Goal: Information Seeking & Learning: Learn about a topic

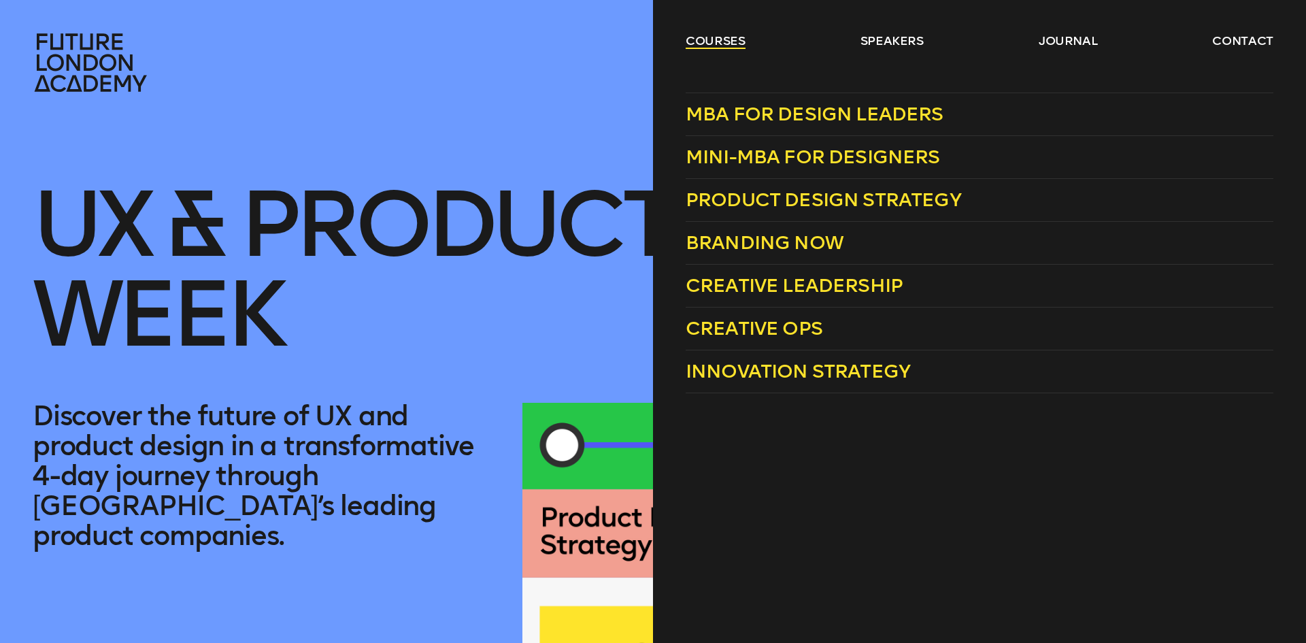
click at [712, 42] on link "courses" at bounding box center [715, 41] width 60 height 16
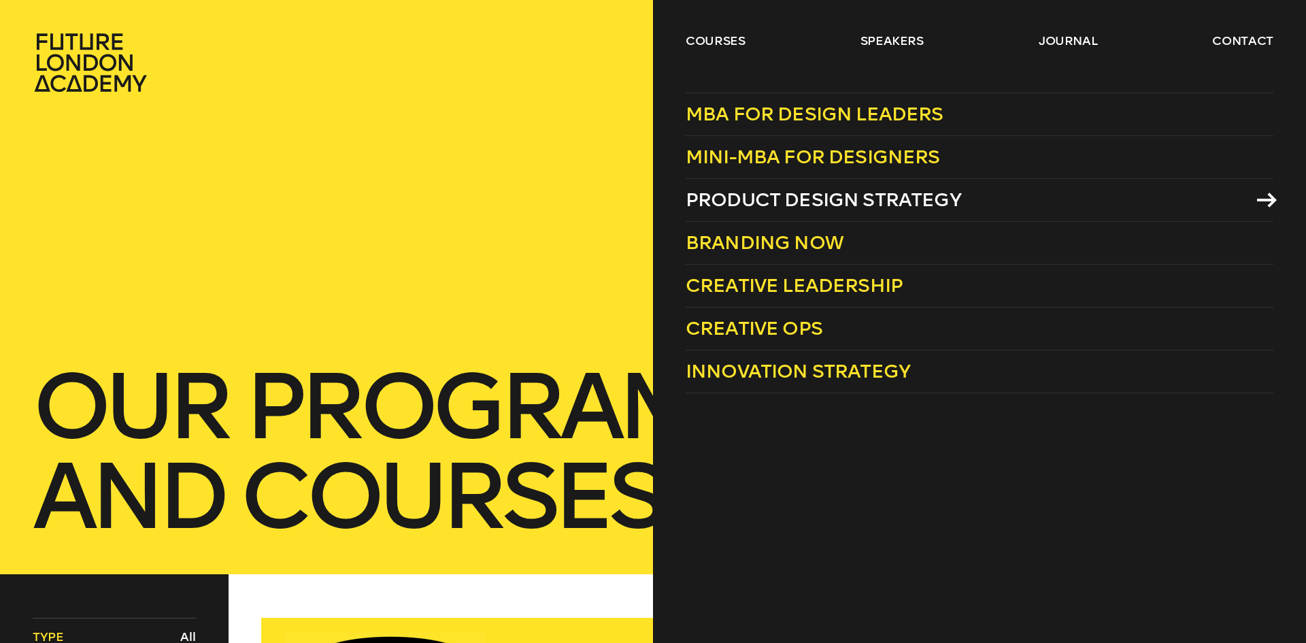
click at [782, 189] on span "Product Design Strategy" at bounding box center [822, 199] width 275 height 22
click at [690, 39] on link "courses" at bounding box center [715, 41] width 60 height 16
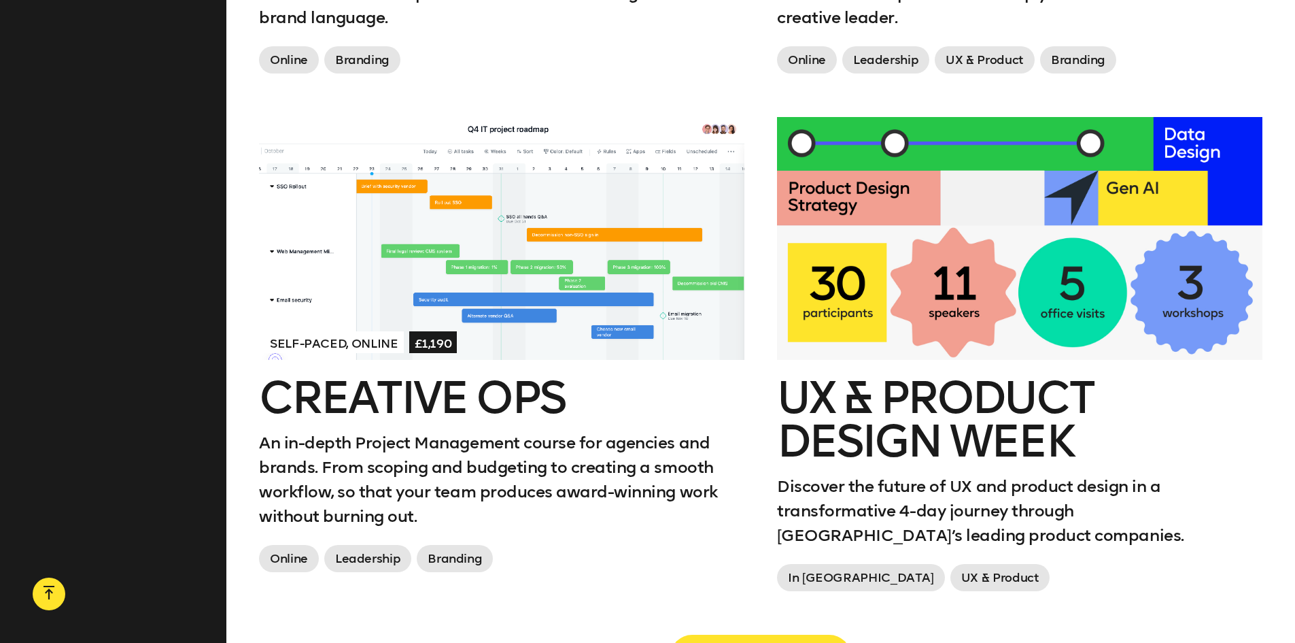
scroll to position [2108, 0]
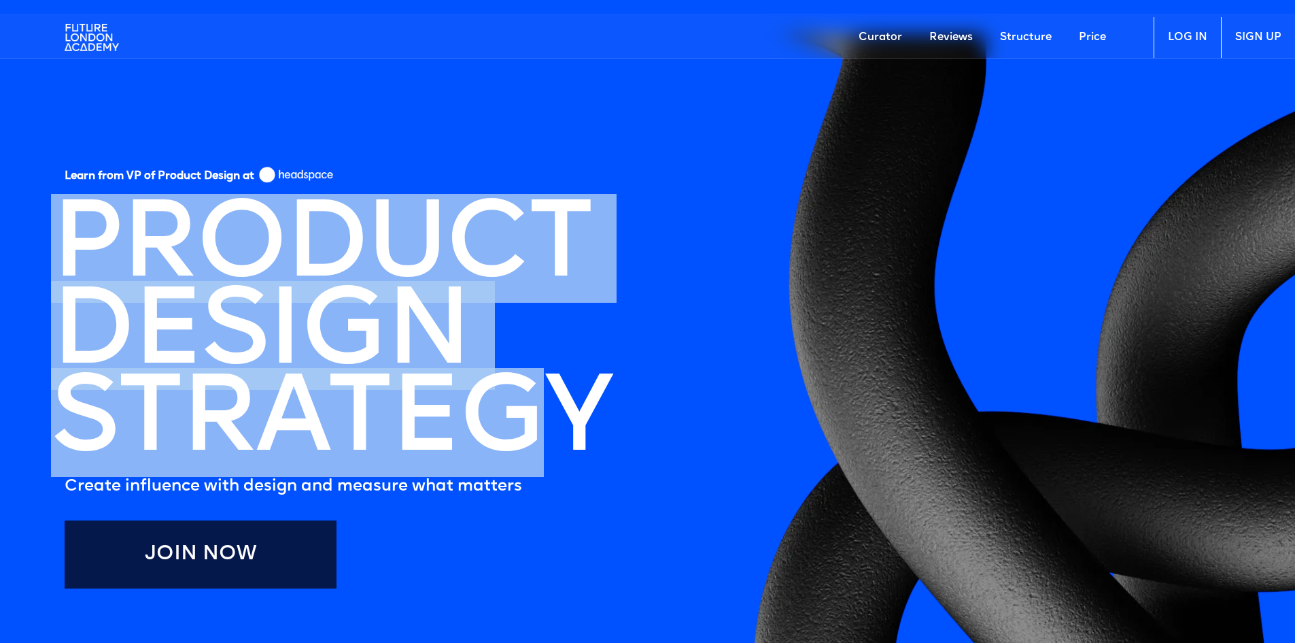
drag, startPoint x: 202, startPoint y: 220, endPoint x: 539, endPoint y: 419, distance: 390.8
click at [539, 418] on h1 "PRODUCT DESIGN STRATEGY" at bounding box center [331, 335] width 560 height 261
click at [95, 41] on img at bounding box center [92, 37] width 54 height 41
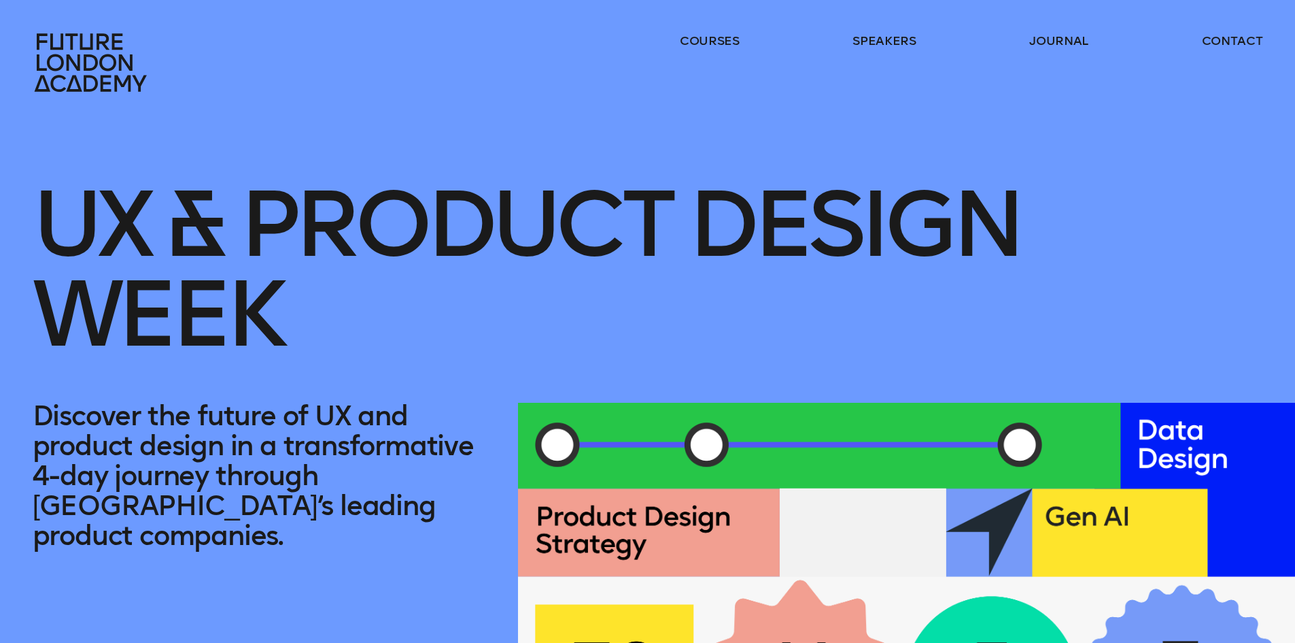
click at [239, 205] on h1 "UX & Product Design Week" at bounding box center [648, 247] width 1231 height 310
click at [244, 205] on h1 "UX & Product Design Week" at bounding box center [648, 247] width 1231 height 310
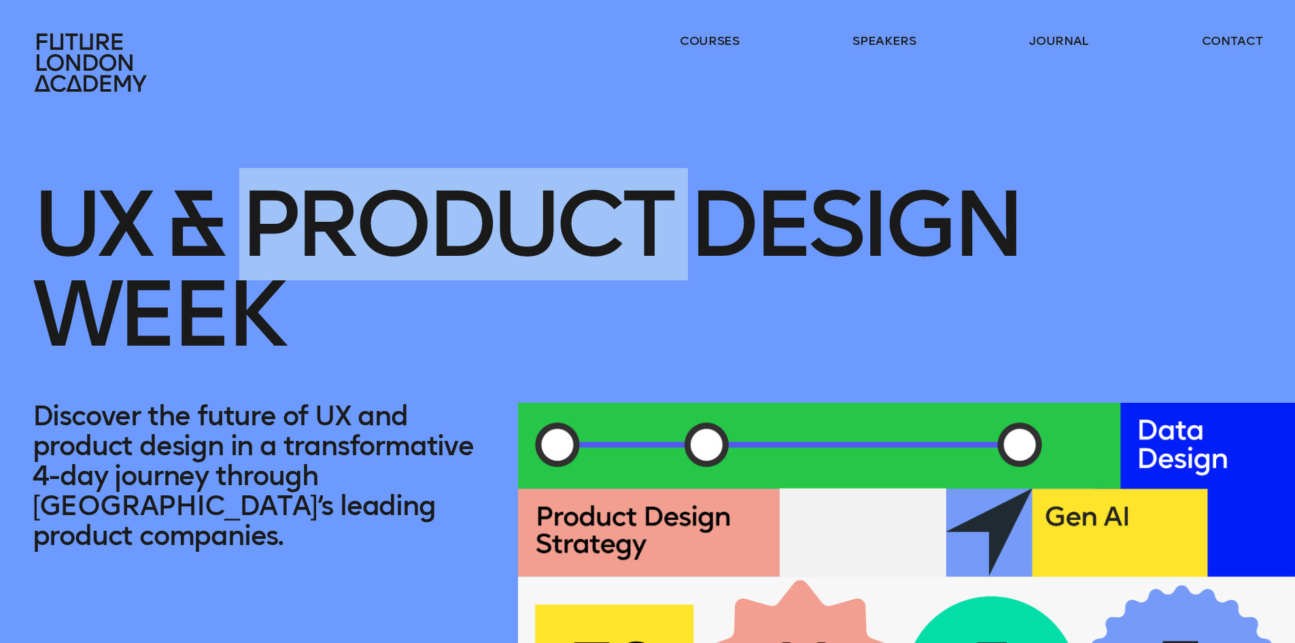
click at [245, 205] on h1 "UX & Product Design Week" at bounding box center [648, 247] width 1231 height 310
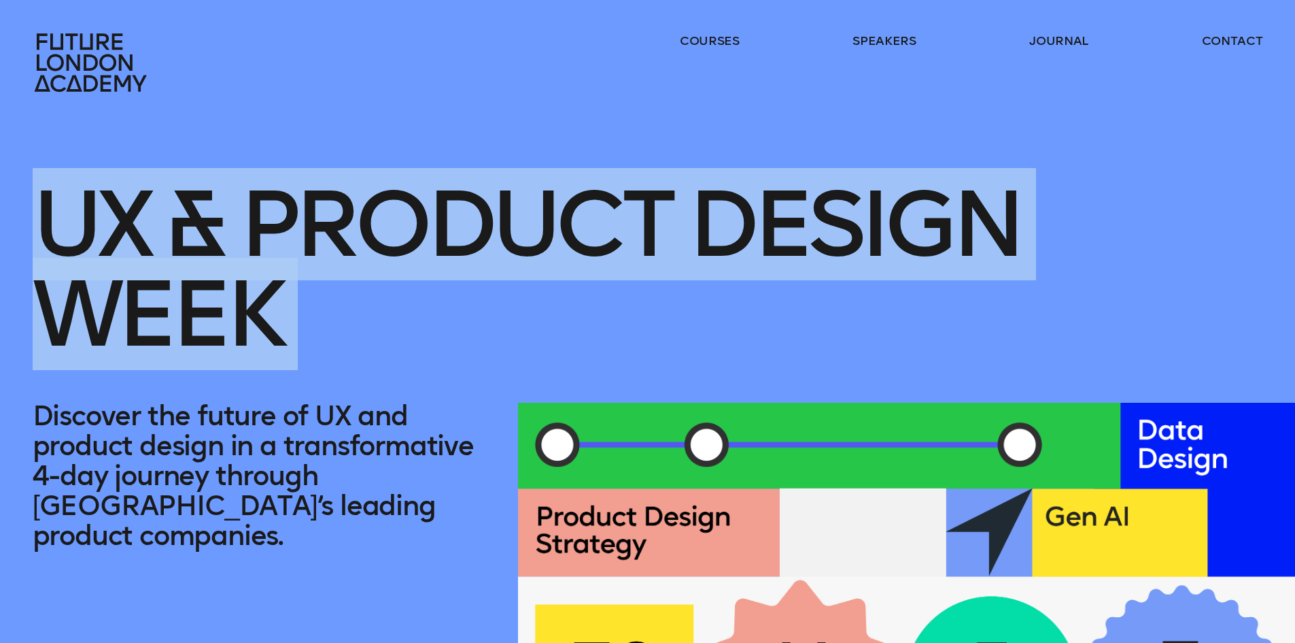
drag, startPoint x: 245, startPoint y: 205, endPoint x: 250, endPoint y: 211, distance: 8.2
click at [245, 207] on h1 "UX & Product Design Week" at bounding box center [648, 247] width 1231 height 310
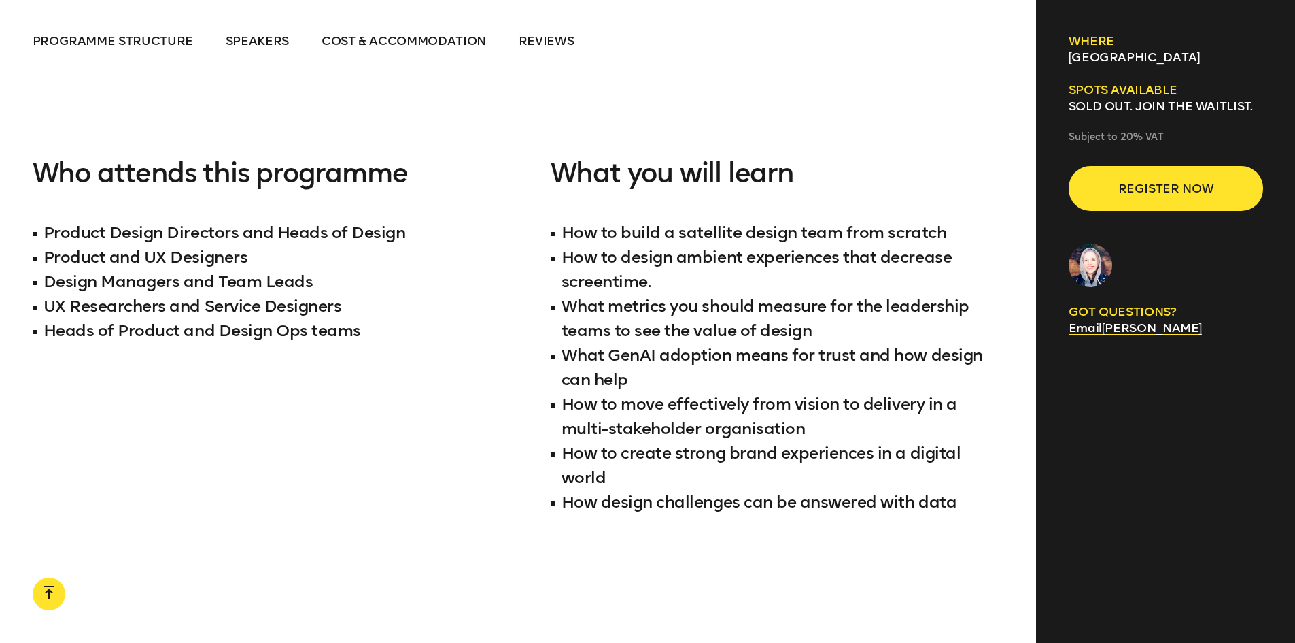
scroll to position [1360, 0]
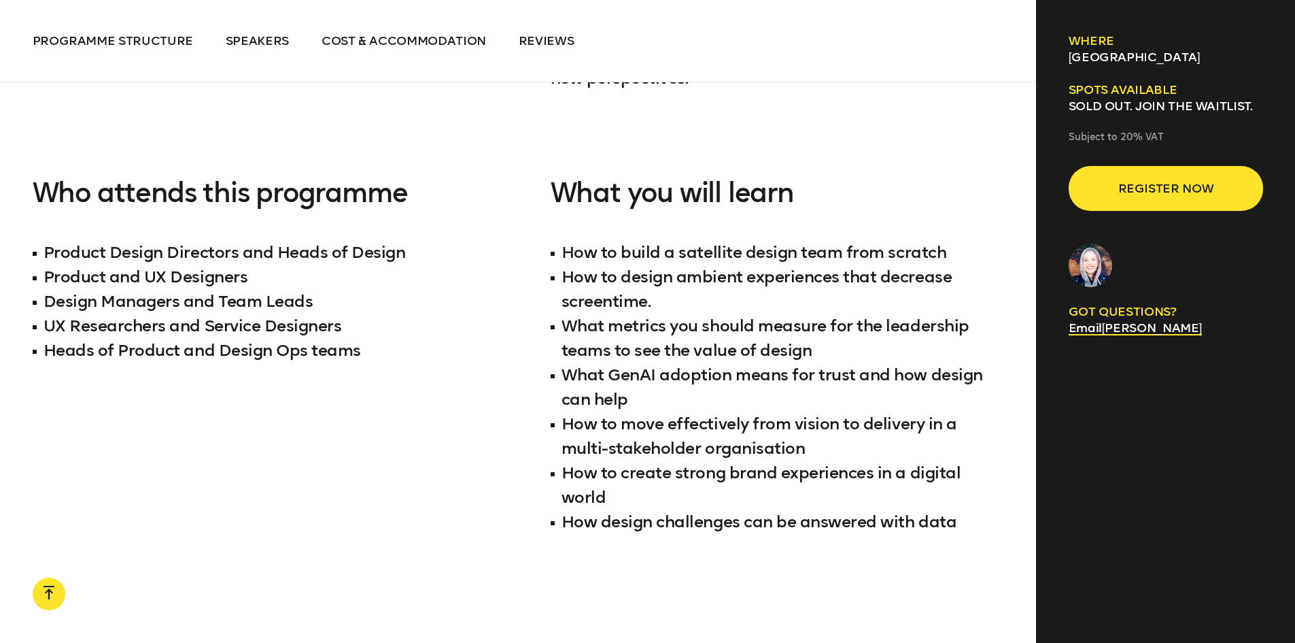
click at [630, 265] on li "How to design ambient experiences that decrease screentime." at bounding box center [778, 289] width 454 height 49
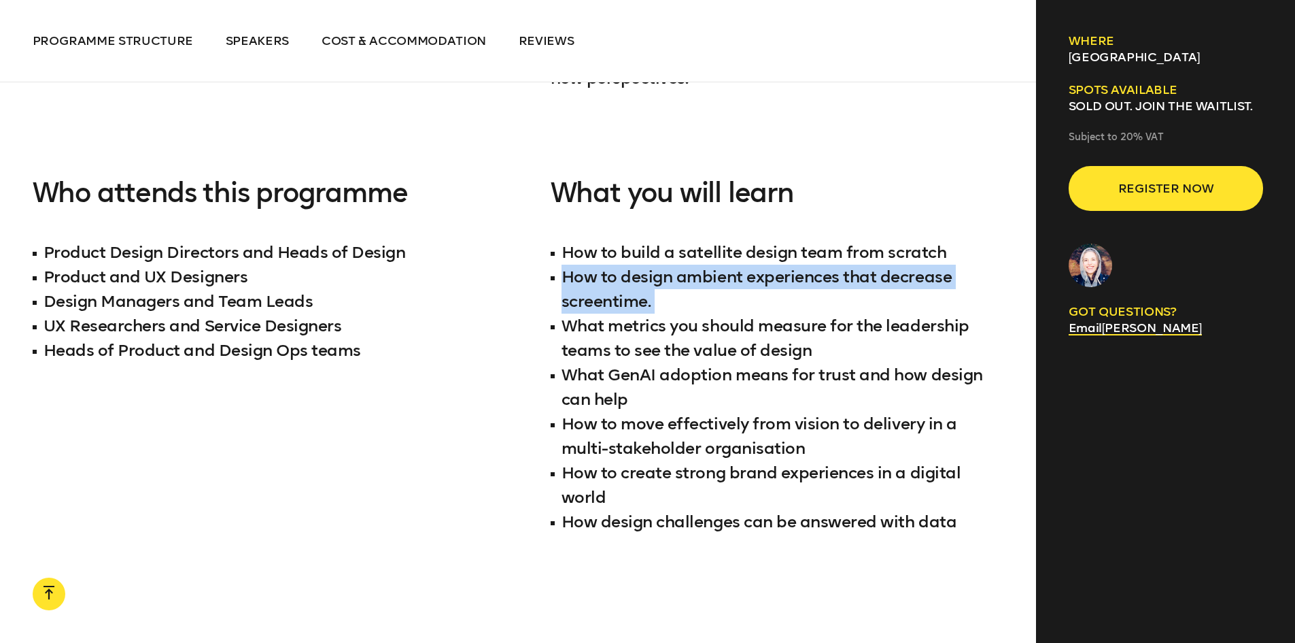
click at [630, 265] on li "How to design ambient experiences that decrease screentime." at bounding box center [778, 289] width 454 height 49
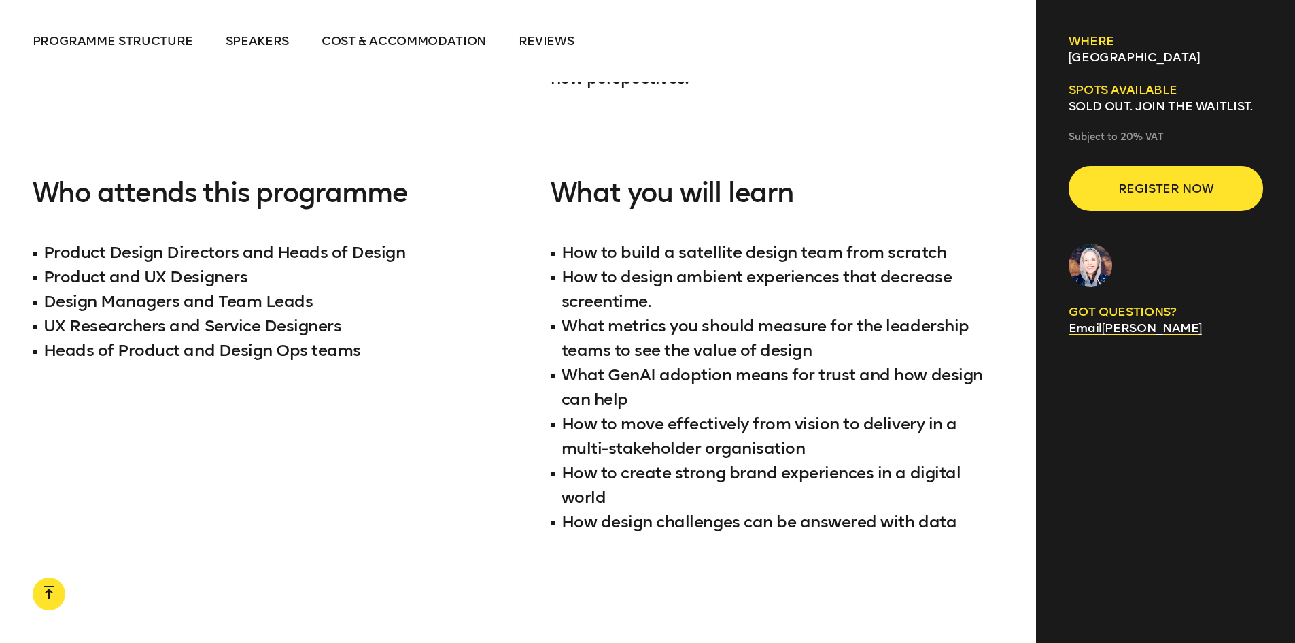
click at [622, 240] on li "How to build a satellite design team from scratch" at bounding box center [778, 252] width 454 height 24
click at [617, 273] on li "How to design ambient experiences that decrease screentime." at bounding box center [778, 289] width 454 height 49
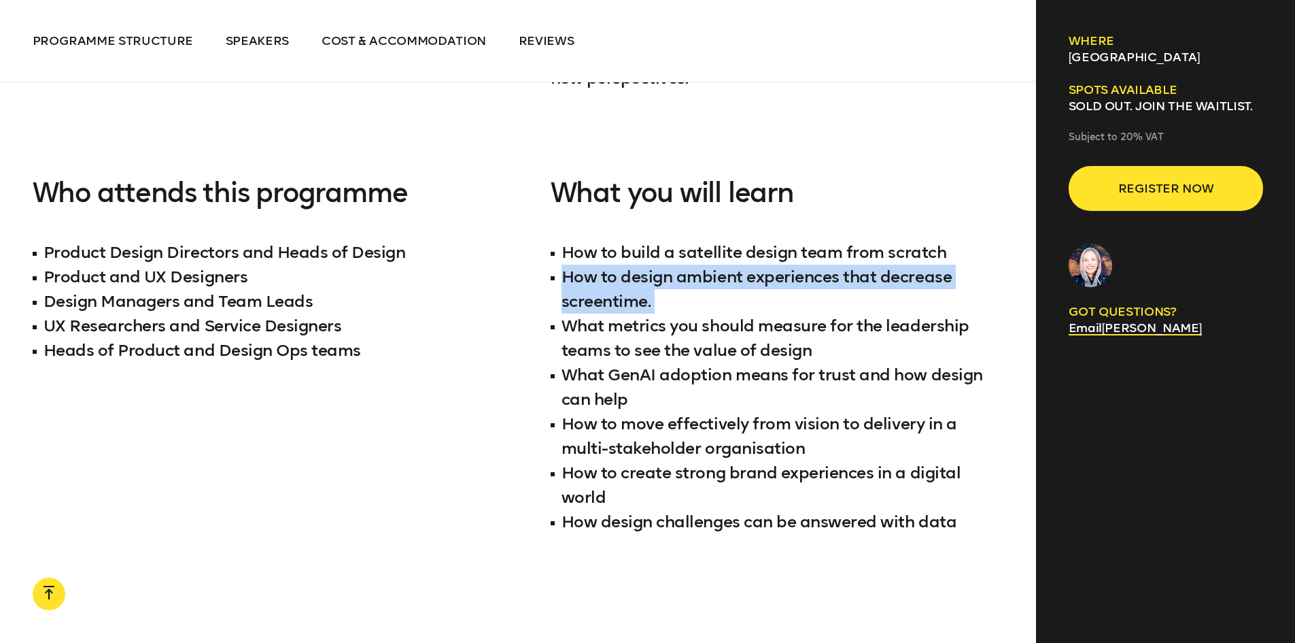
click at [617, 274] on li "How to design ambient experiences that decrease screentime." at bounding box center [778, 289] width 454 height 49
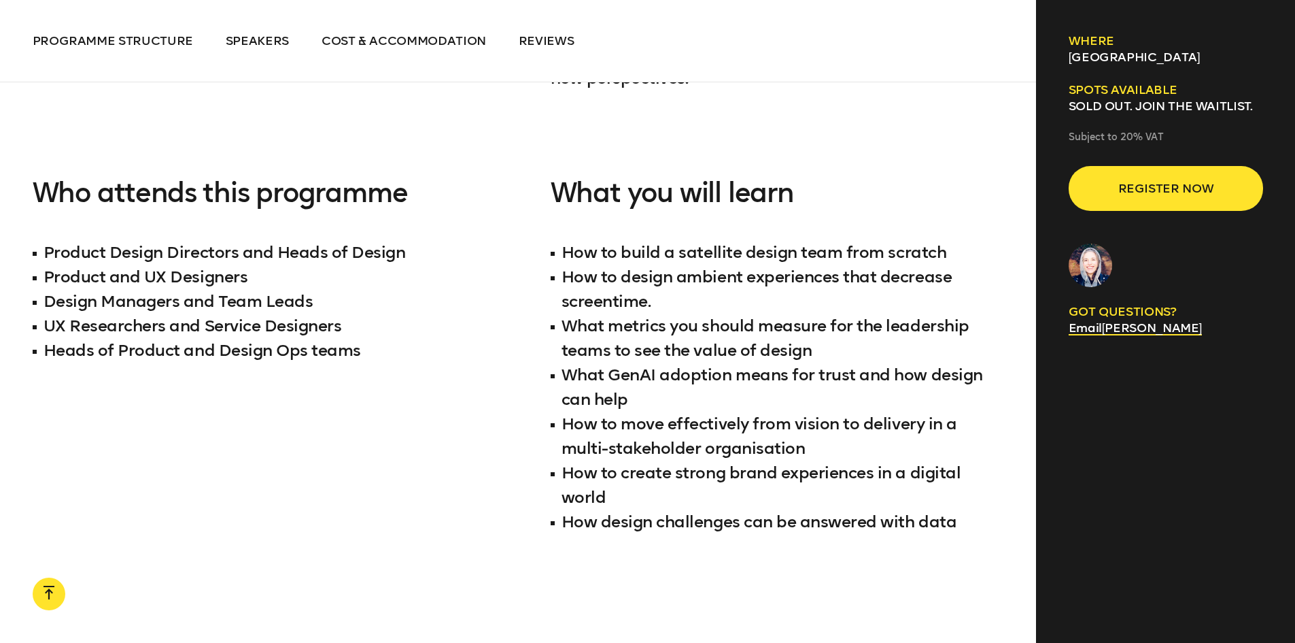
click at [618, 313] on li "What metrics you should measure for the leadership teams to see the value of de…" at bounding box center [778, 337] width 454 height 49
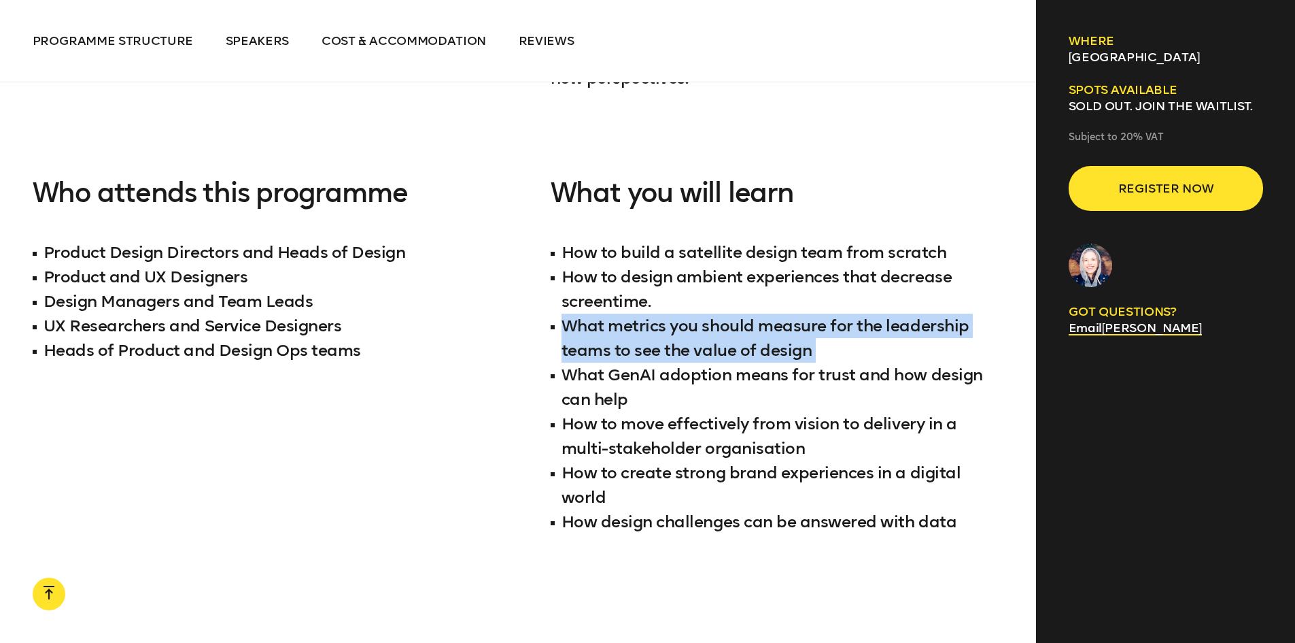
click at [618, 313] on li "What metrics you should measure for the leadership teams to see the value of de…" at bounding box center [778, 337] width 454 height 49
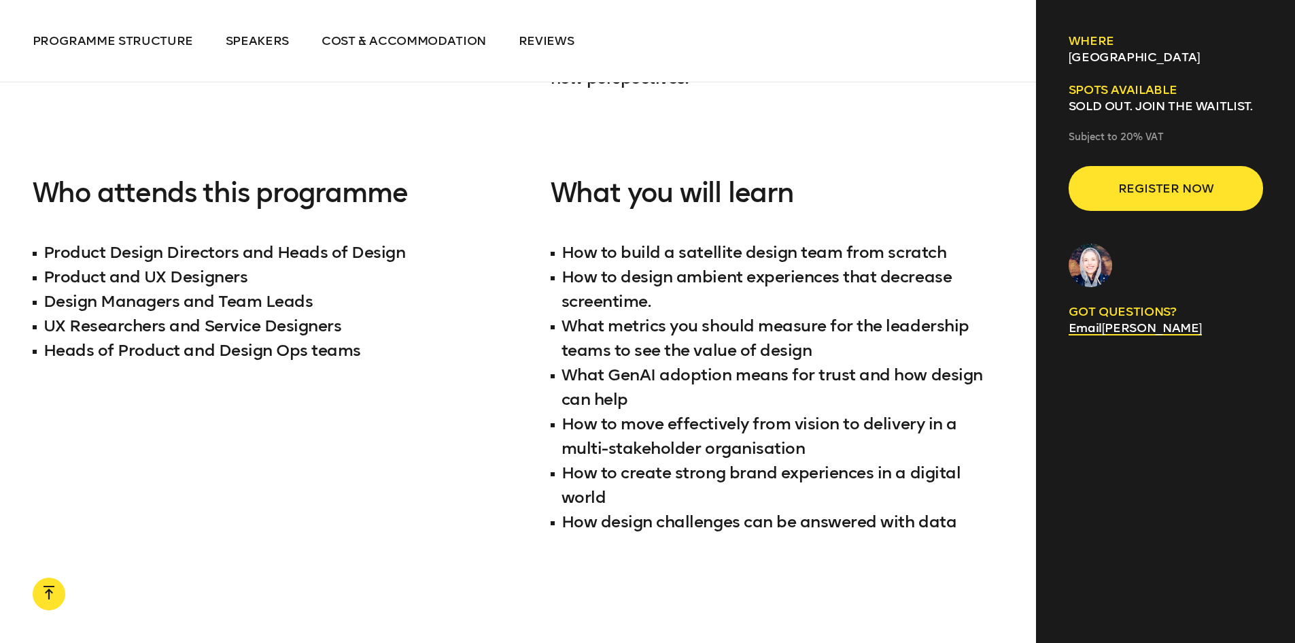
click at [641, 369] on li "What GenAI adoption means for trust and how design can help" at bounding box center [778, 386] width 454 height 49
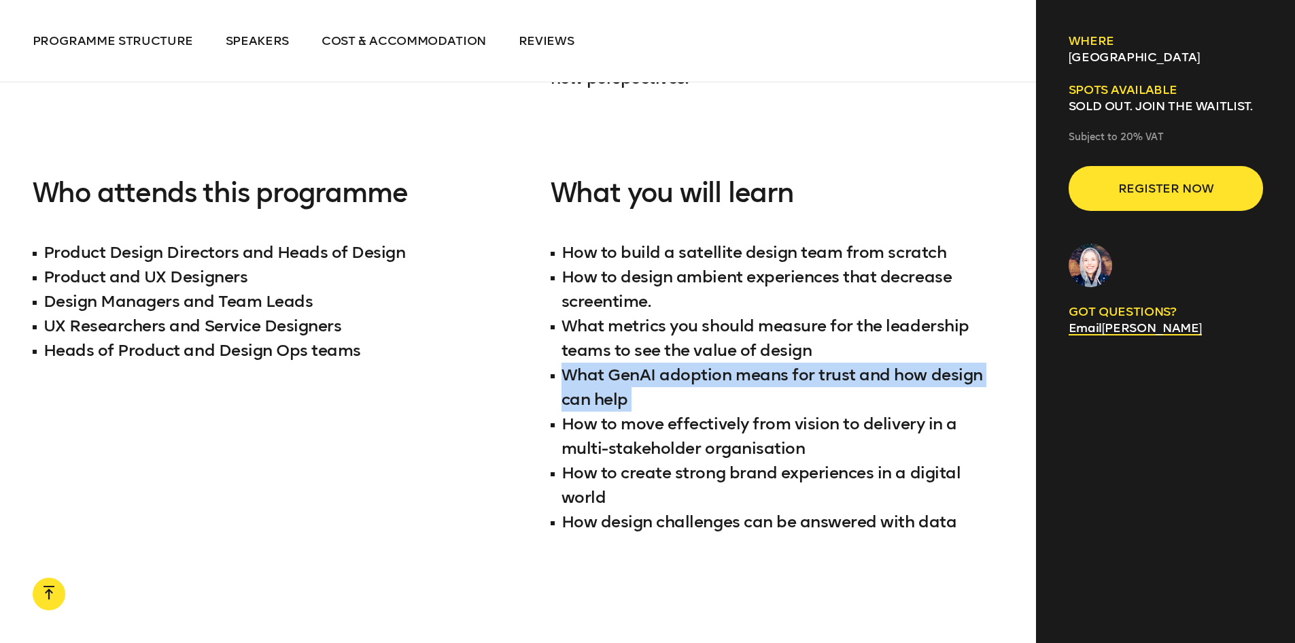
click at [641, 369] on li "What GenAI adoption means for trust and how design can help" at bounding box center [778, 386] width 454 height 49
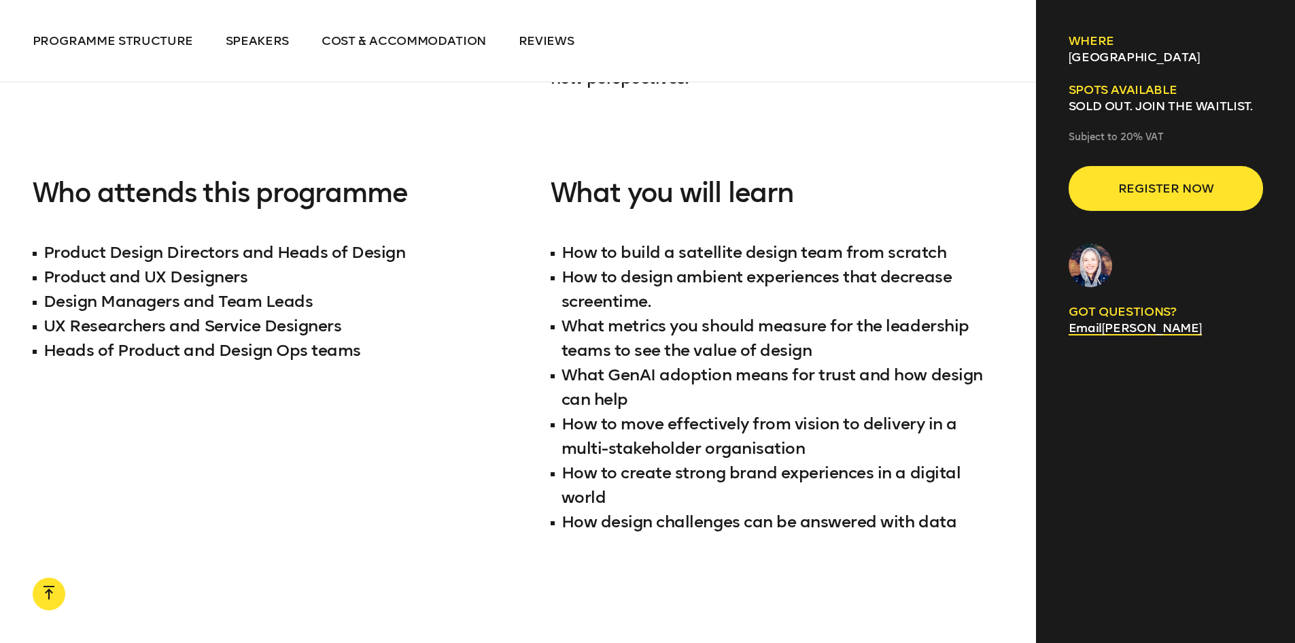
click at [668, 411] on li "How to move effectively from vision to delivery in a multi-stakeholder organisa…" at bounding box center [778, 435] width 454 height 49
click at [669, 411] on li "How to move effectively from vision to delivery in a multi-stakeholder organisa…" at bounding box center [778, 435] width 454 height 49
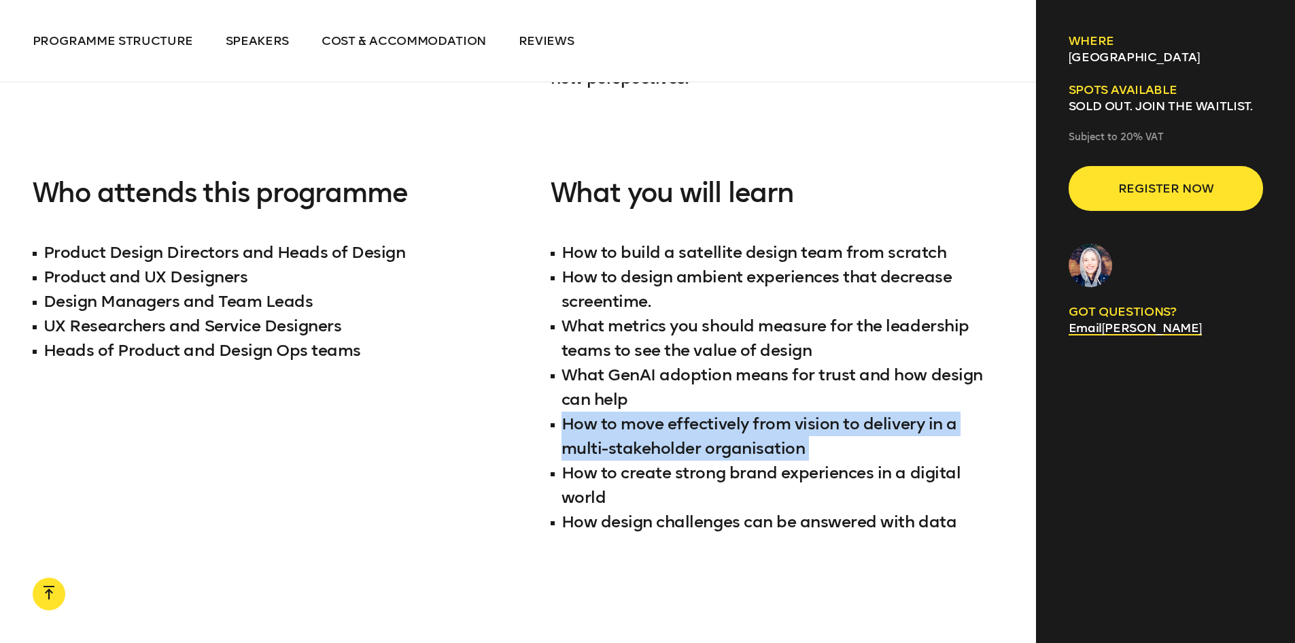
click at [669, 411] on li "How to move effectively from vision to delivery in a multi-stakeholder organisa…" at bounding box center [778, 435] width 454 height 49
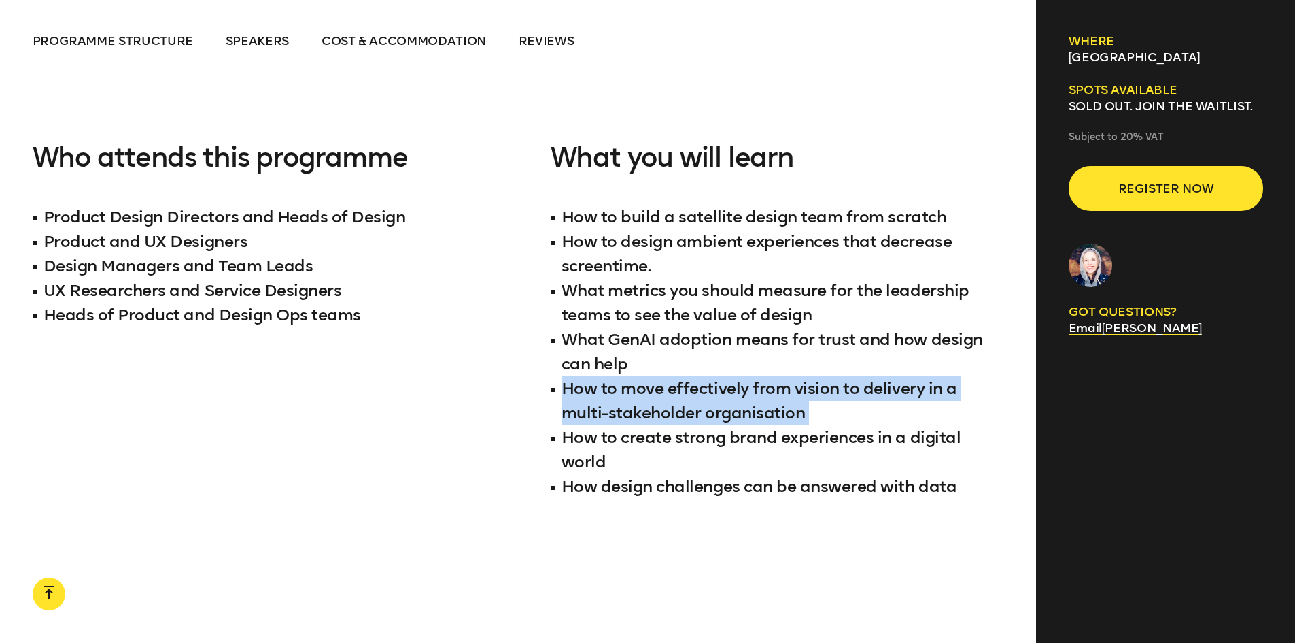
scroll to position [1428, 0]
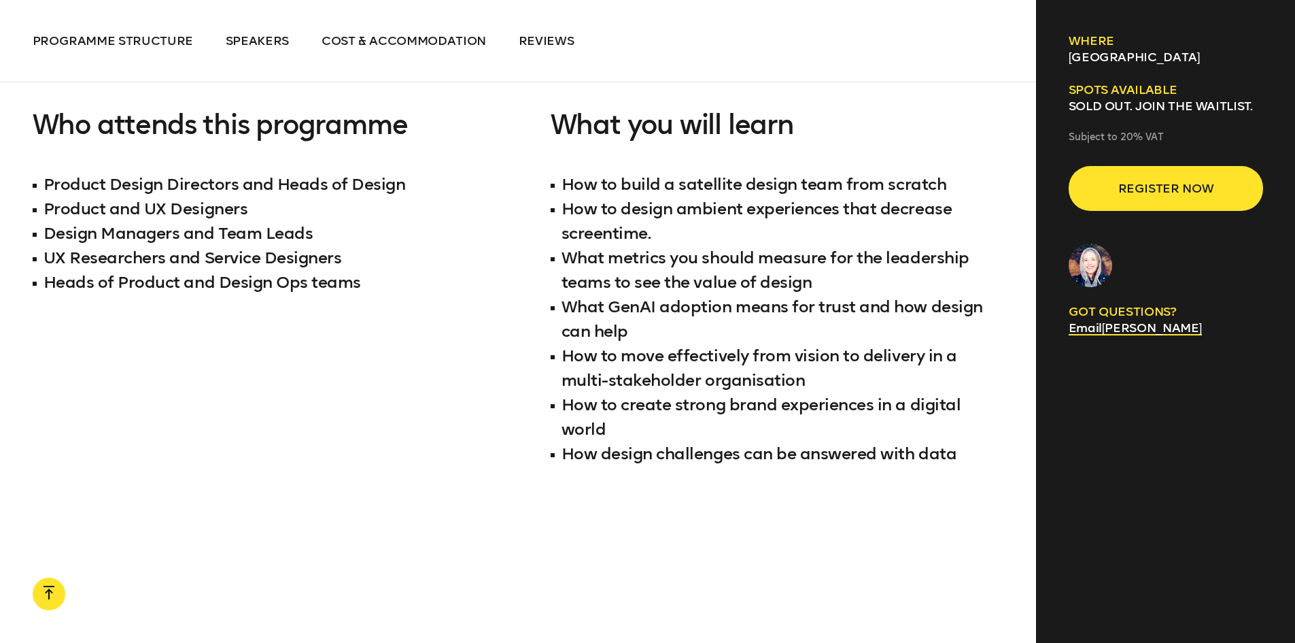
click at [669, 400] on li "How to create strong brand experiences in a digital world" at bounding box center [778, 416] width 454 height 49
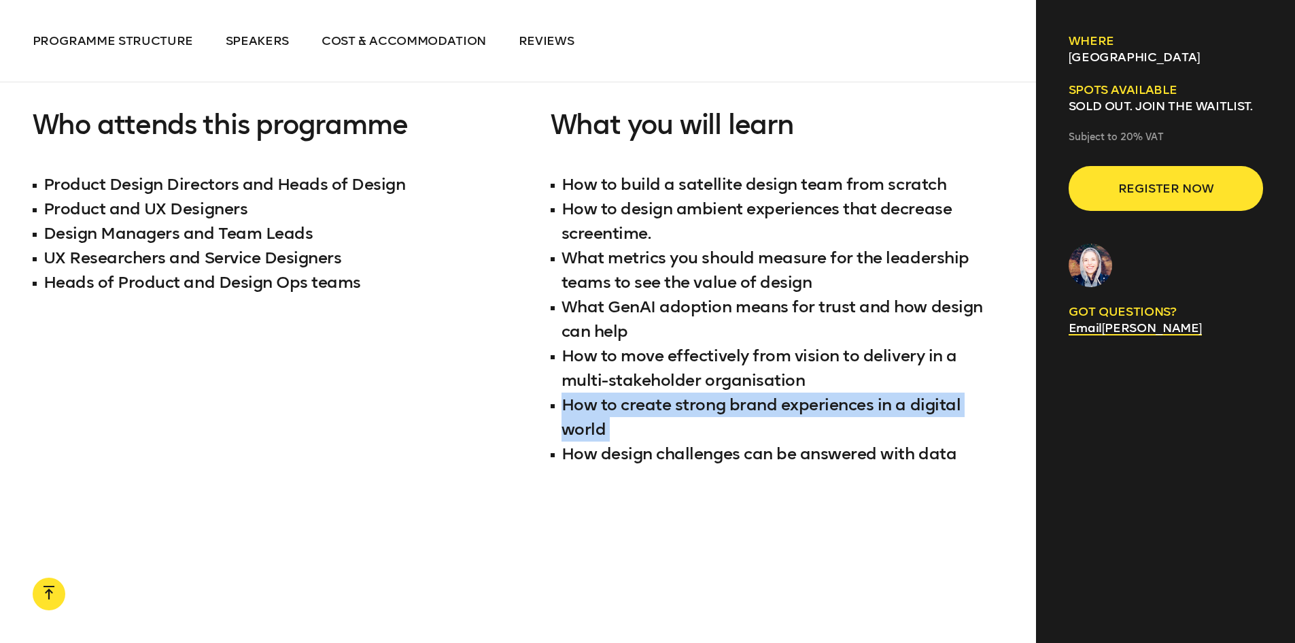
click at [668, 400] on li "How to create strong brand experiences in a digital world" at bounding box center [778, 416] width 454 height 49
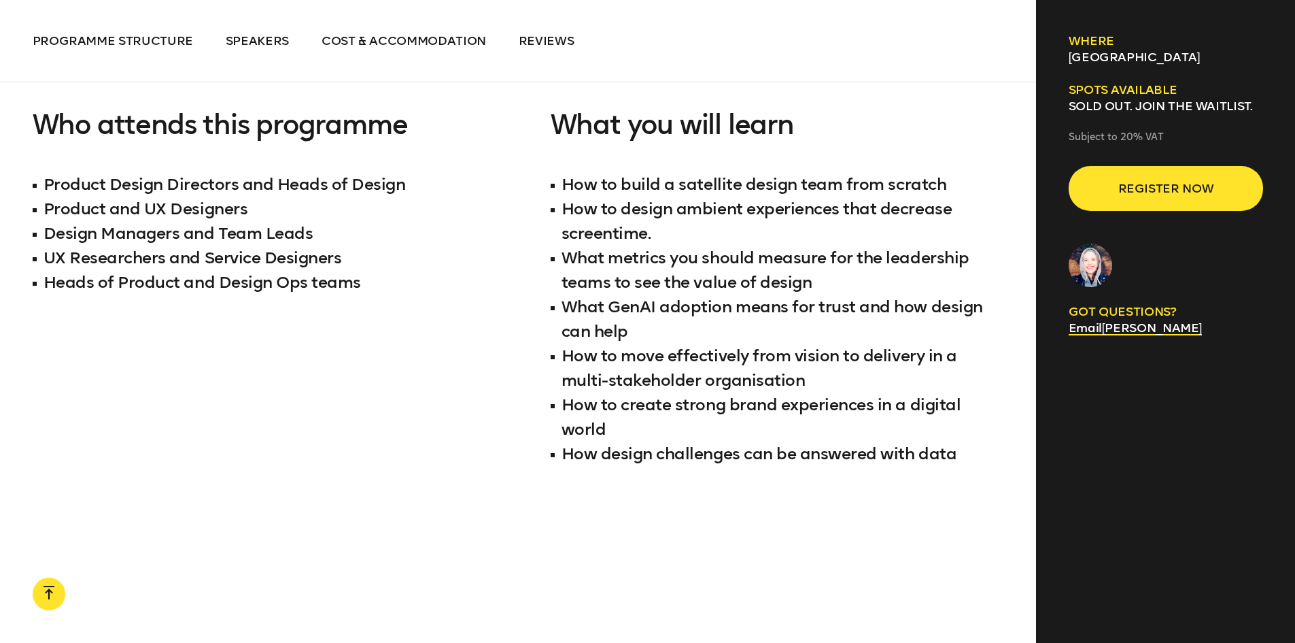
click at [698, 441] on li "How design challenges can be answered with data" at bounding box center [778, 453] width 454 height 24
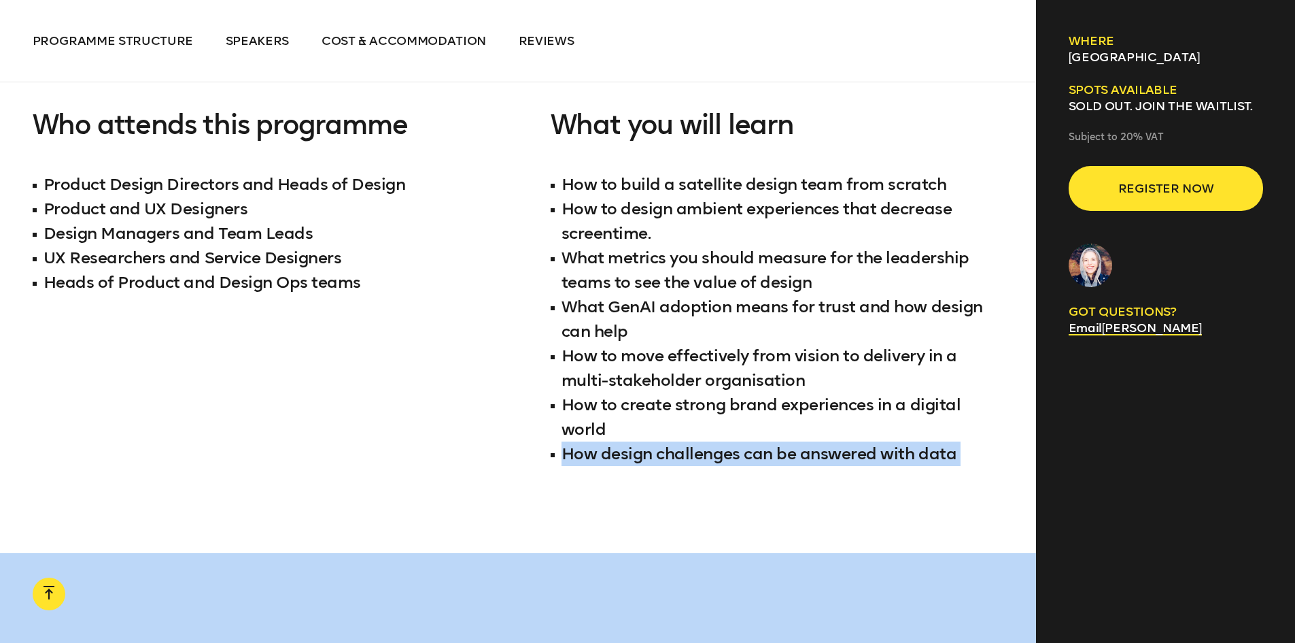
click at [698, 441] on li "How design challenges can be answered with data" at bounding box center [778, 453] width 454 height 24
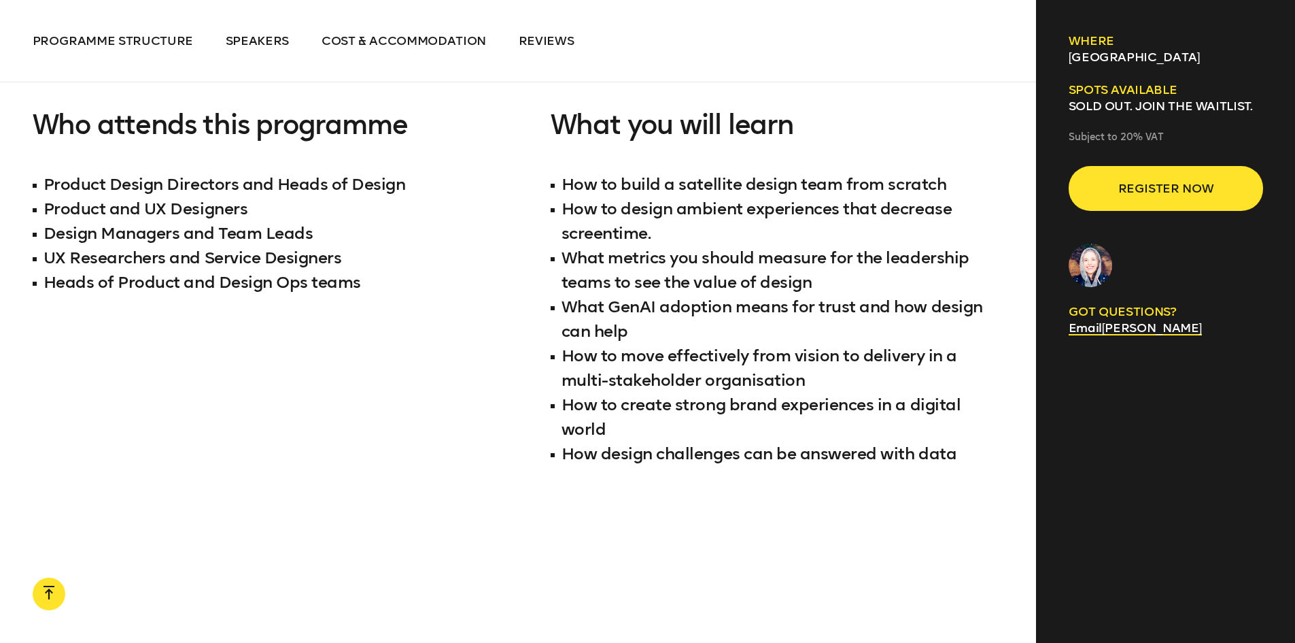
click at [673, 408] on li "How to create strong brand experiences in a digital world" at bounding box center [778, 416] width 454 height 49
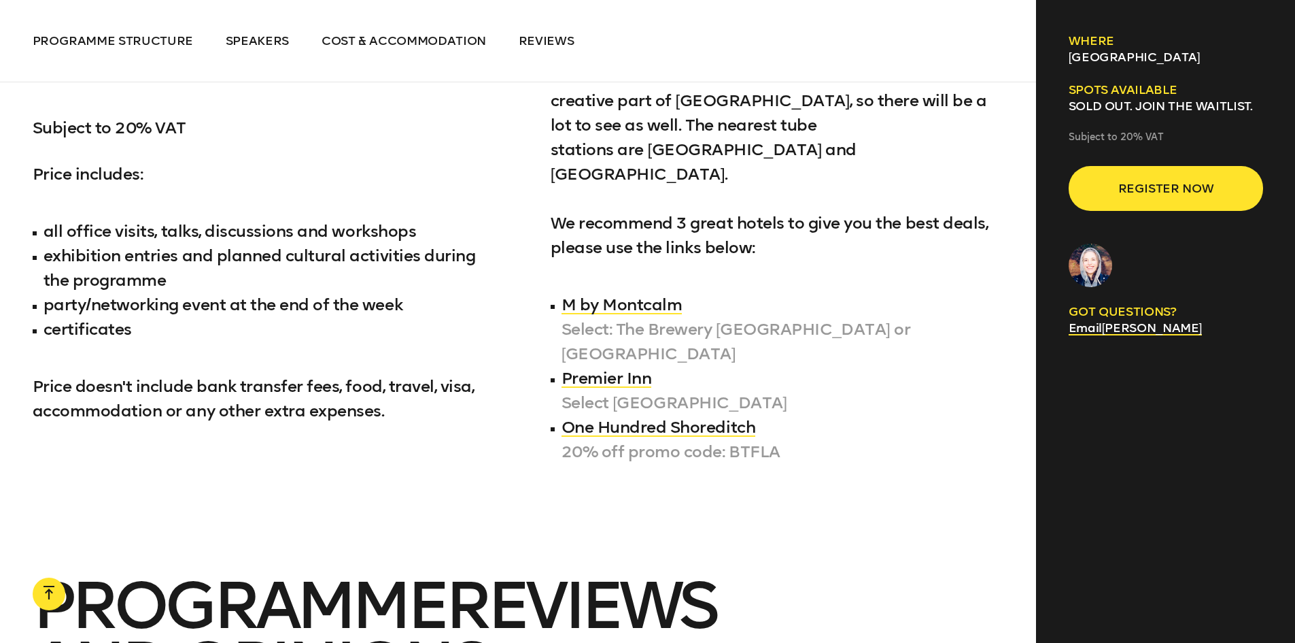
scroll to position [7004, 0]
